Goal: Task Accomplishment & Management: Manage account settings

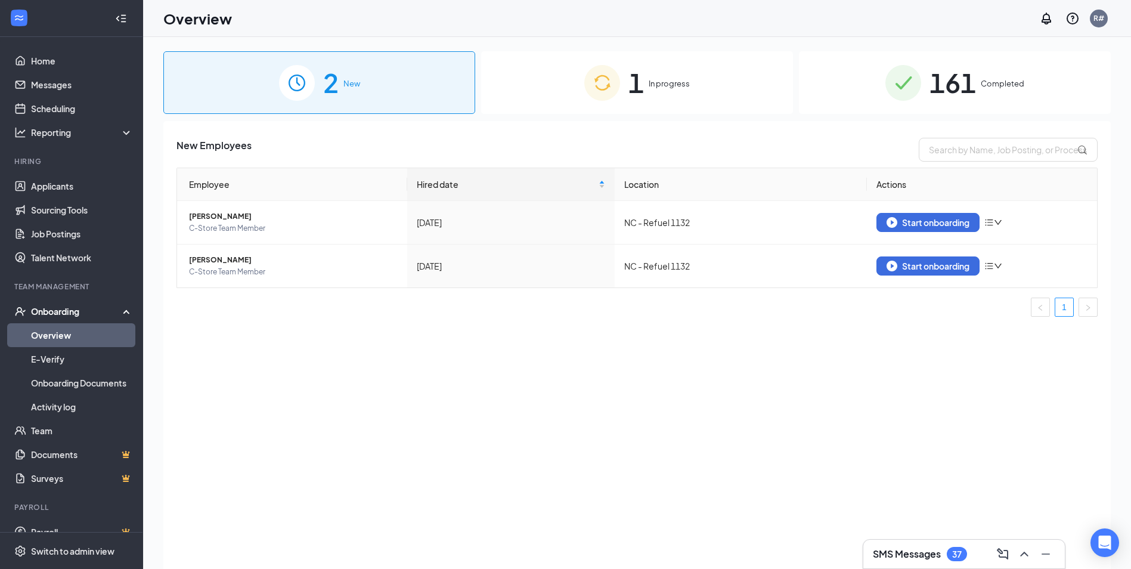
click at [659, 74] on div "1 In progress" at bounding box center [637, 82] width 312 height 63
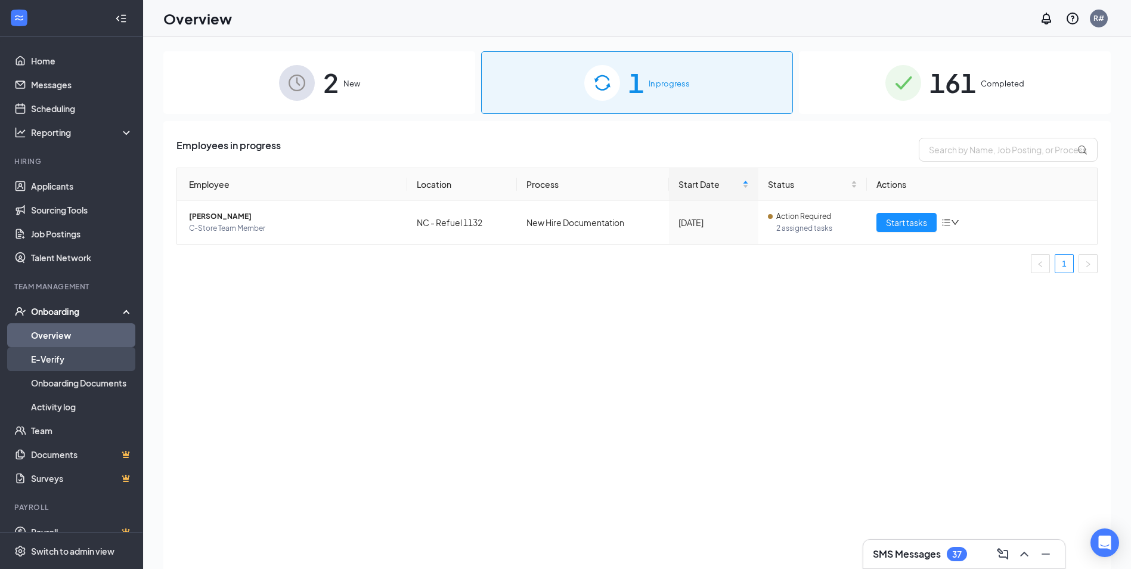
click at [61, 361] on link "E-Verify" at bounding box center [82, 359] width 102 height 24
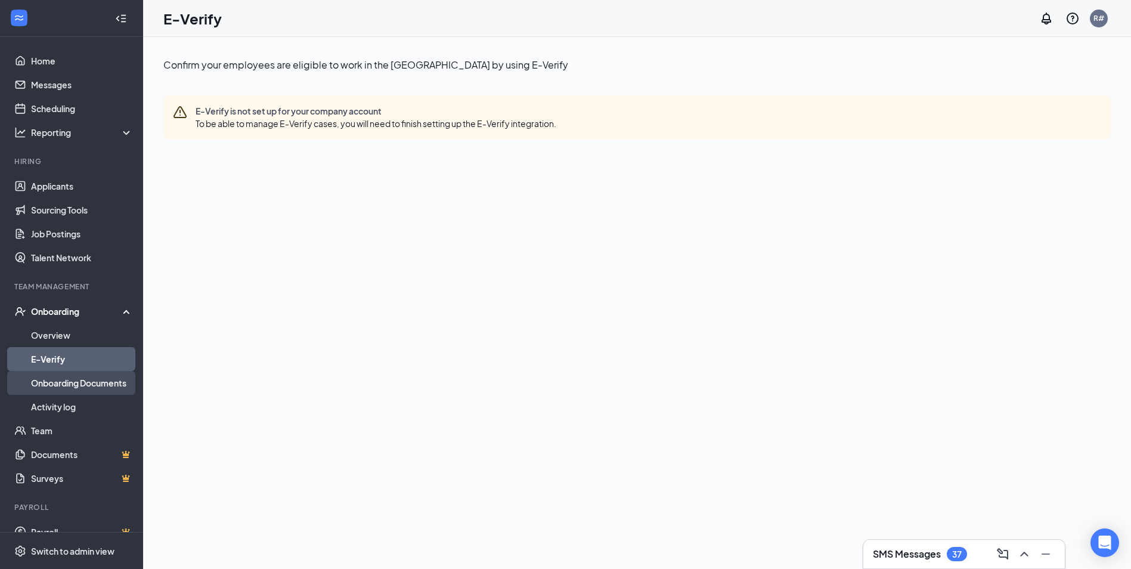
click at [57, 378] on link "Onboarding Documents" at bounding box center [82, 383] width 102 height 24
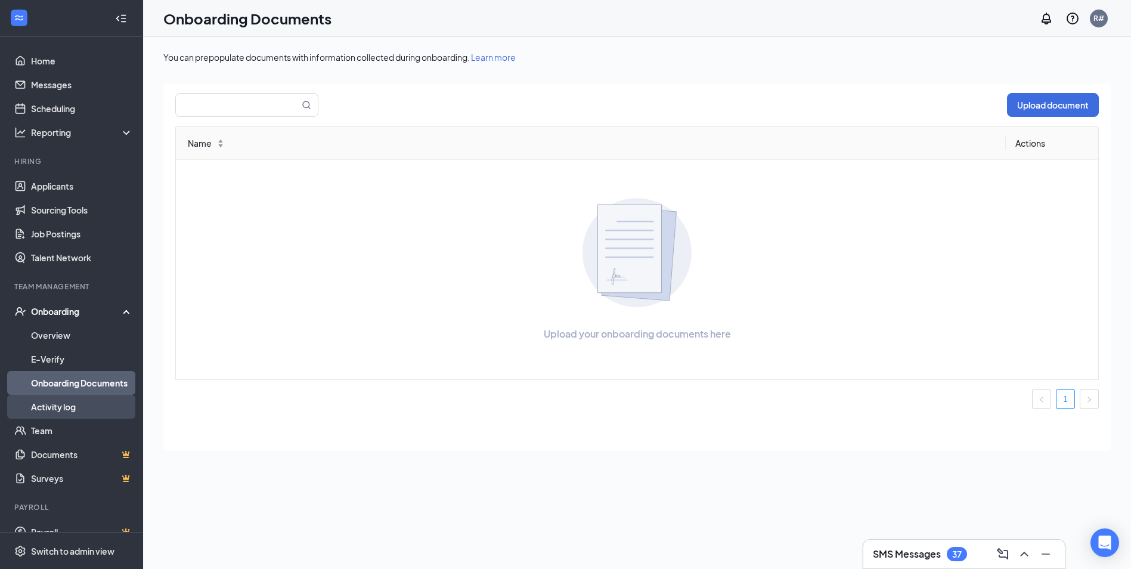
click at [44, 404] on link "Activity log" at bounding box center [82, 407] width 102 height 24
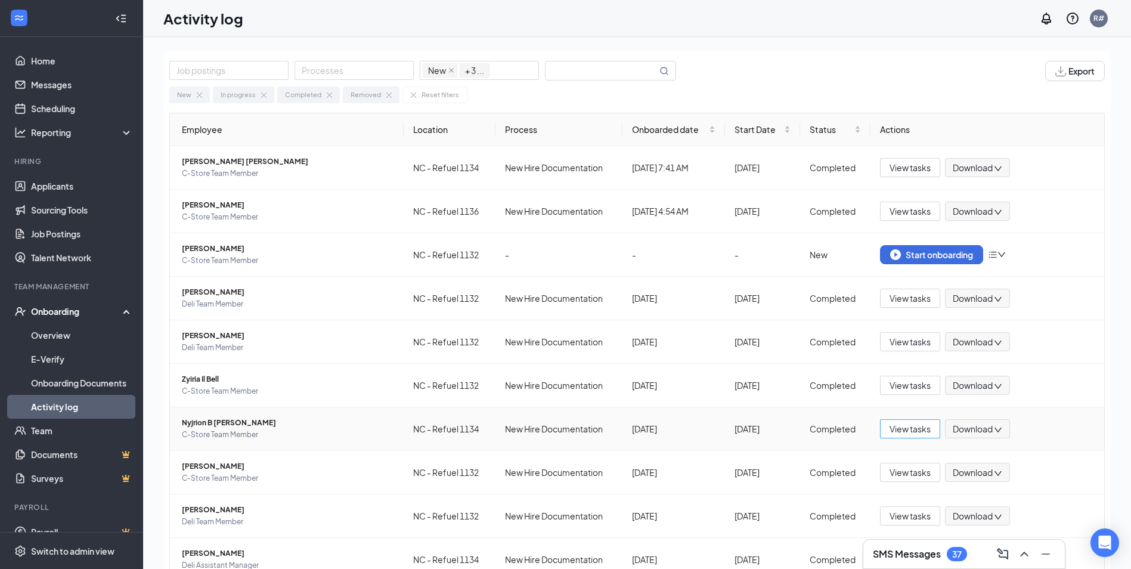
click at [902, 433] on span "View tasks" at bounding box center [909, 428] width 41 height 13
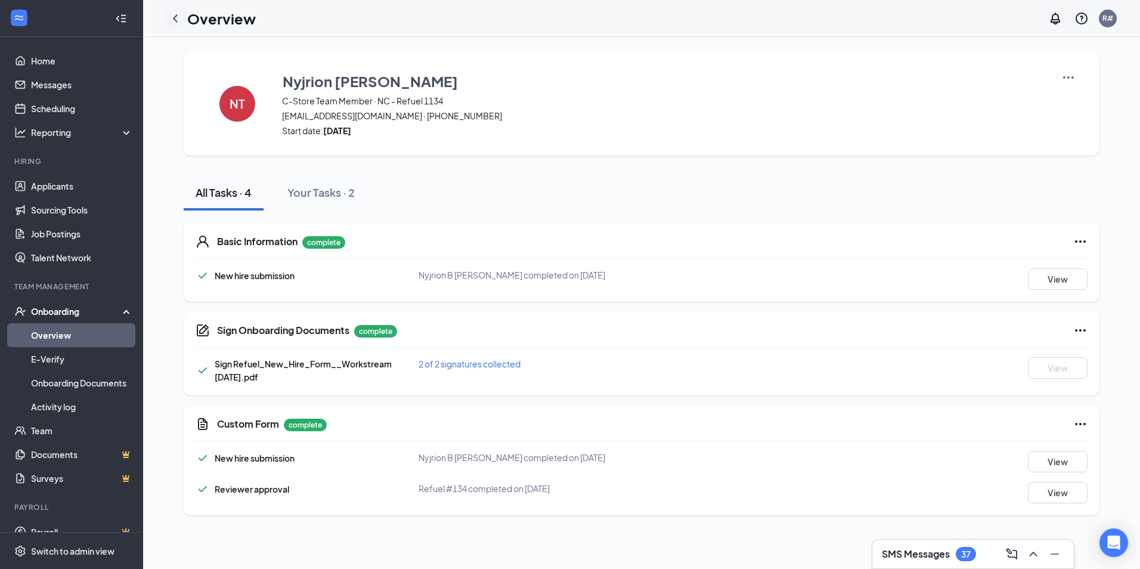
click at [175, 18] on icon "ChevronLeft" at bounding box center [175, 18] width 5 height 8
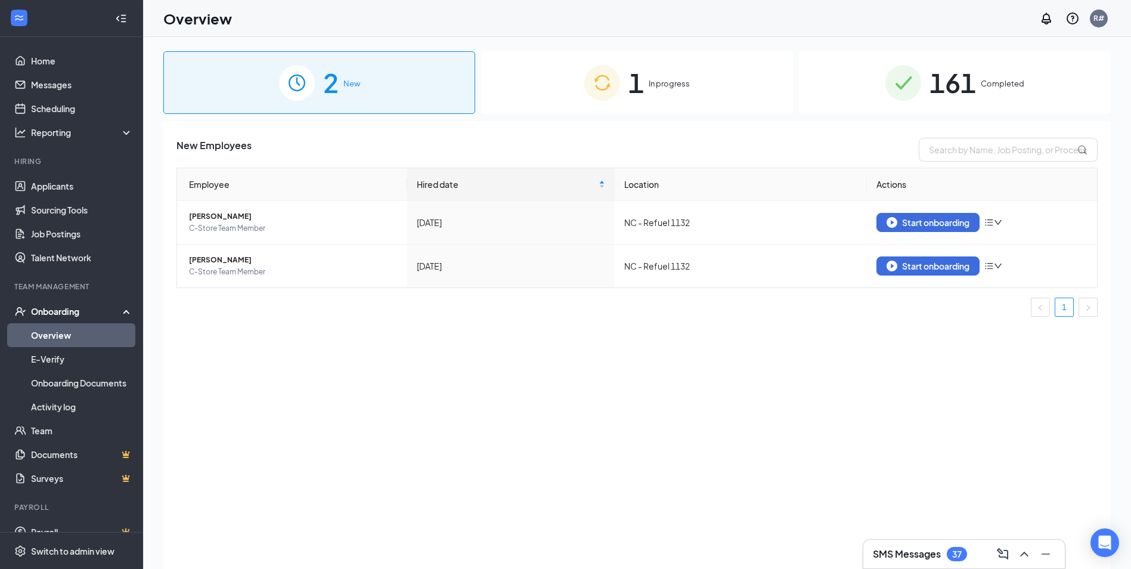
click at [316, 86] on div "2 New" at bounding box center [319, 82] width 312 height 63
click at [660, 86] on span "In progress" at bounding box center [668, 83] width 41 height 12
